Goal: Task Accomplishment & Management: Complete application form

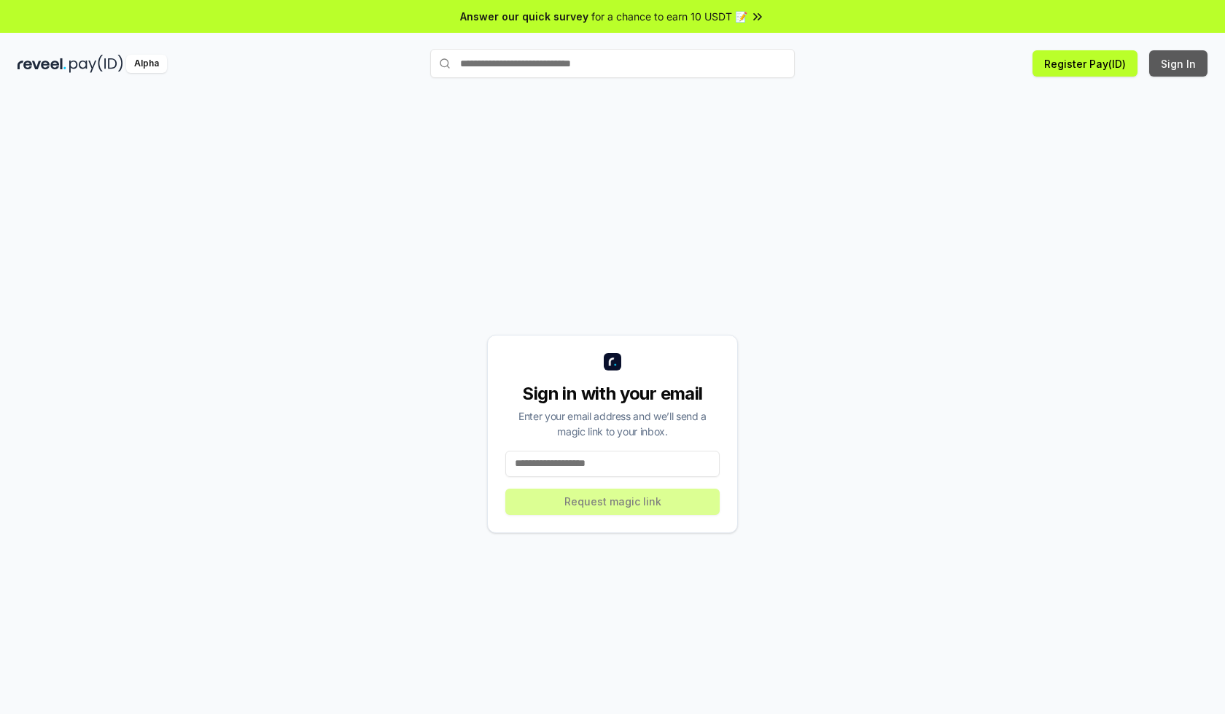
click at [1179, 63] on button "Sign In" at bounding box center [1178, 63] width 58 height 26
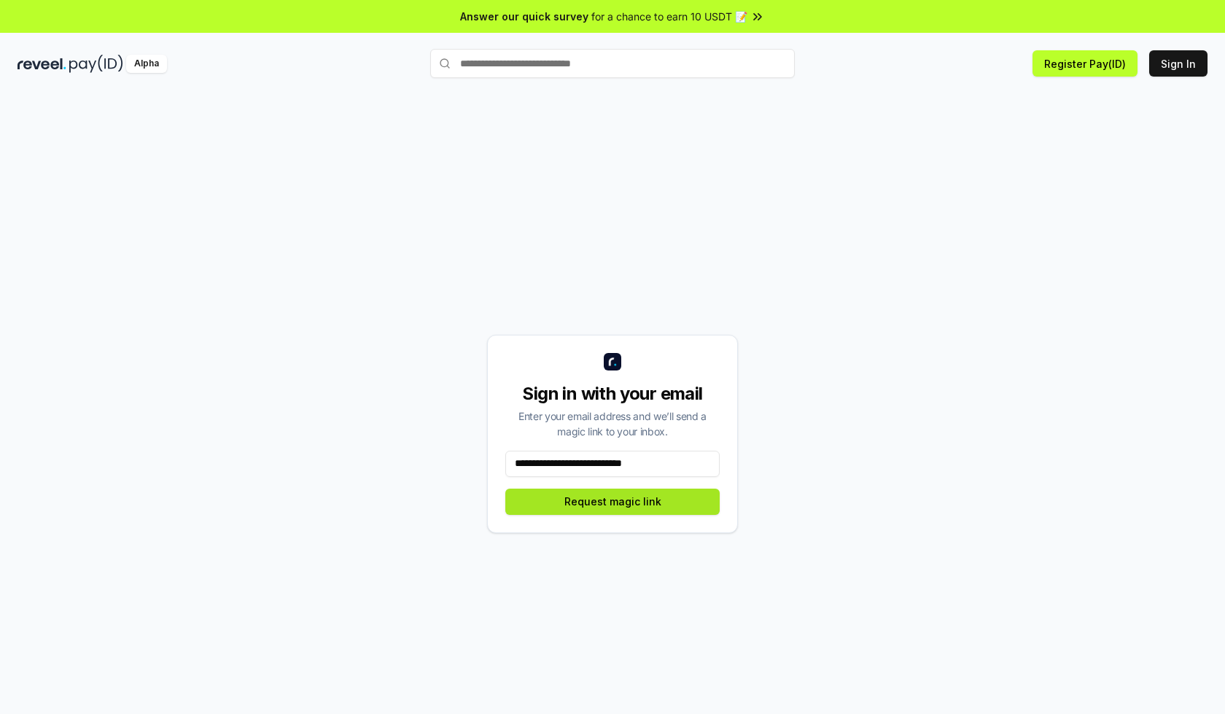
type input "**********"
click at [613, 501] on button "Request magic link" at bounding box center [612, 502] width 214 height 26
